Goal: Task Accomplishment & Management: Complete application form

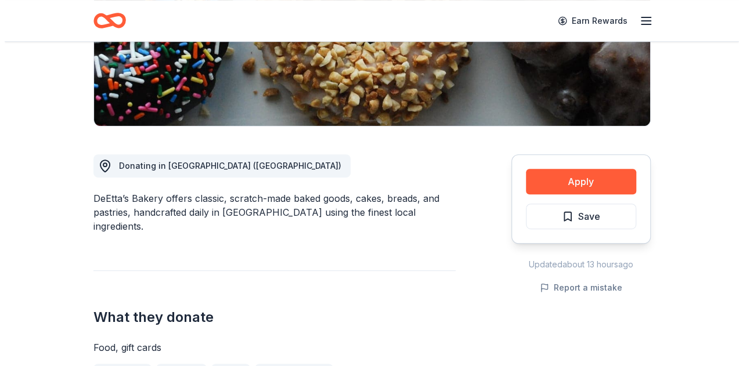
scroll to position [255, 0]
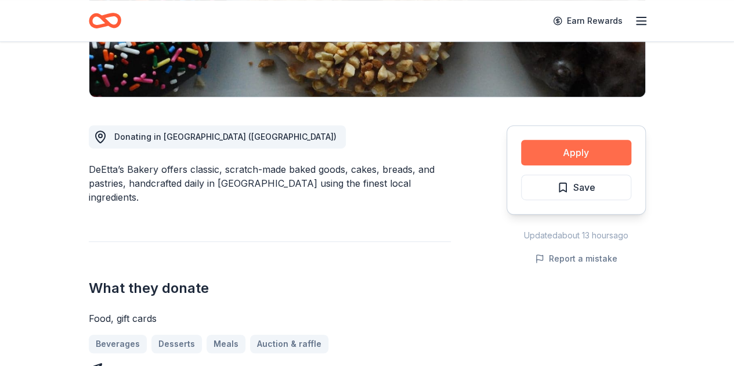
click at [564, 147] on button "Apply" at bounding box center [576, 153] width 110 height 26
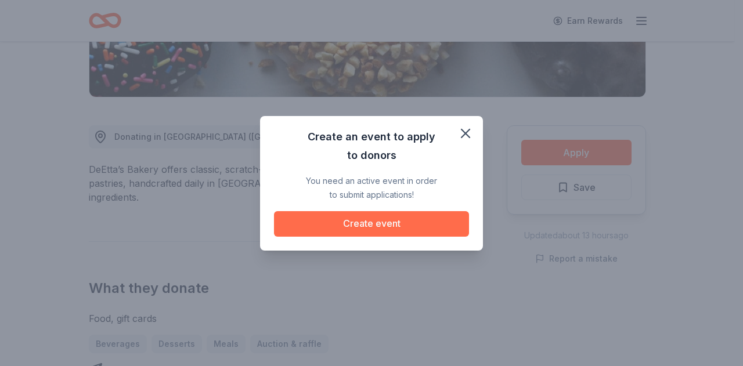
click at [346, 217] on button "Create event" at bounding box center [371, 224] width 195 height 26
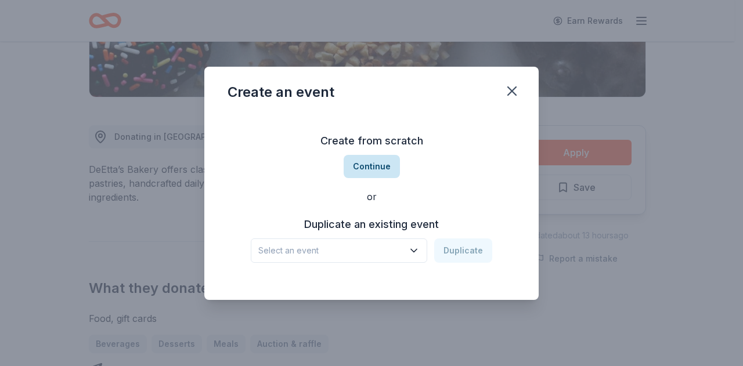
click at [376, 164] on button "Continue" at bounding box center [372, 166] width 56 height 23
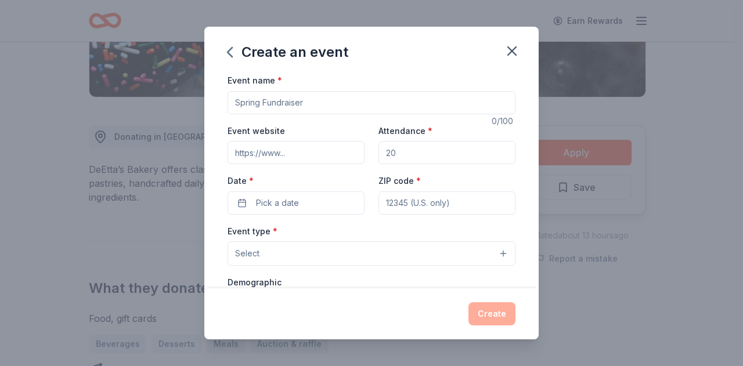
click at [302, 102] on input "Event name *" at bounding box center [372, 102] width 288 height 23
type input "G"
type input "National i have a voice Gala 2026"
click at [293, 155] on input "Event website" at bounding box center [296, 152] width 137 height 23
type input "https://gigisplayhouse.org/golf-event-inc/"
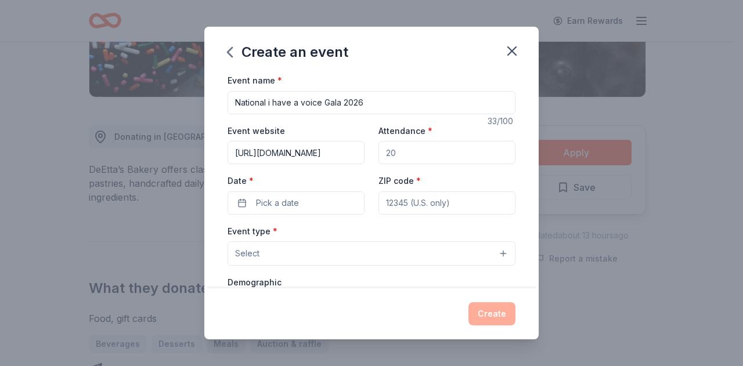
click at [424, 158] on input "Attendance *" at bounding box center [447, 152] width 137 height 23
type input "700"
click at [302, 197] on button "Pick a date" at bounding box center [296, 203] width 137 height 23
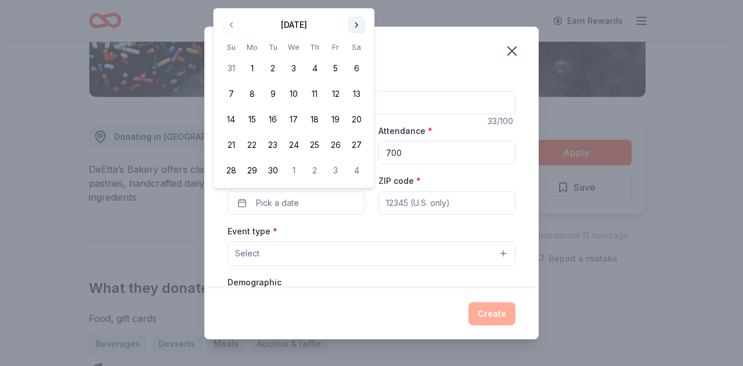
click at [358, 1] on div "Create an event Event name * National i have a voice Gala 2026 33 /100 Event we…" at bounding box center [371, 183] width 743 height 366
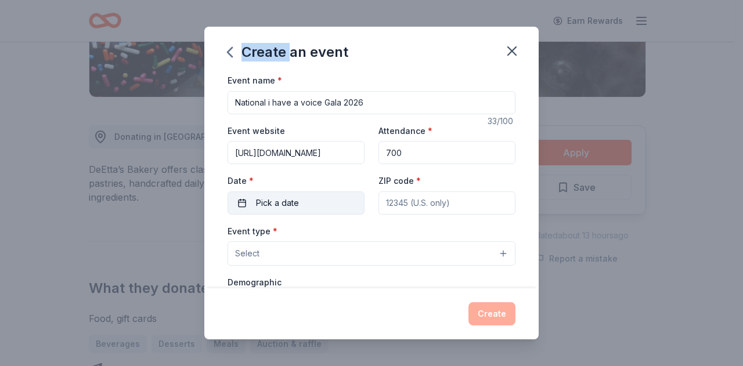
click at [309, 198] on button "Pick a date" at bounding box center [296, 203] width 137 height 23
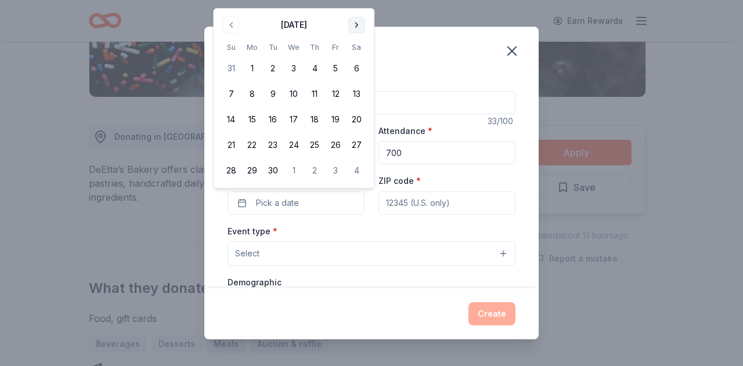
click at [358, 21] on button "Go to next month" at bounding box center [356, 25] width 16 height 16
click at [359, 21] on button "Go to next month" at bounding box center [356, 25] width 16 height 16
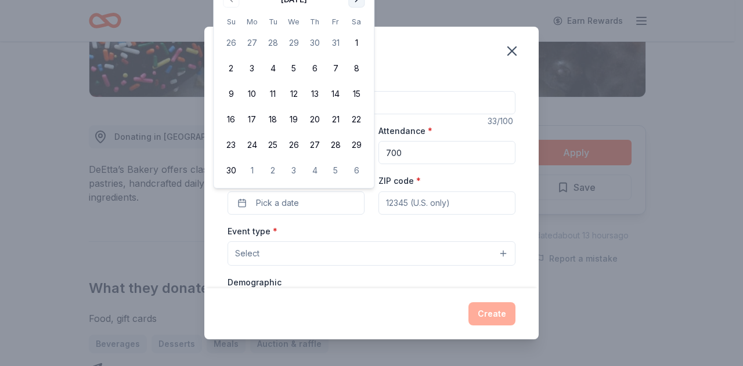
click at [359, 21] on th "Sa" at bounding box center [356, 22] width 21 height 12
drag, startPoint x: 341, startPoint y: 7, endPoint x: 354, endPoint y: 6, distance: 13.4
click at [354, 6] on div "November 2025 Su Mo Tu We Th Fr Sa 26 27 28 29 30 31 1 2 3 4 5 6 7 8 9 10 11 12…" at bounding box center [294, 85] width 146 height 191
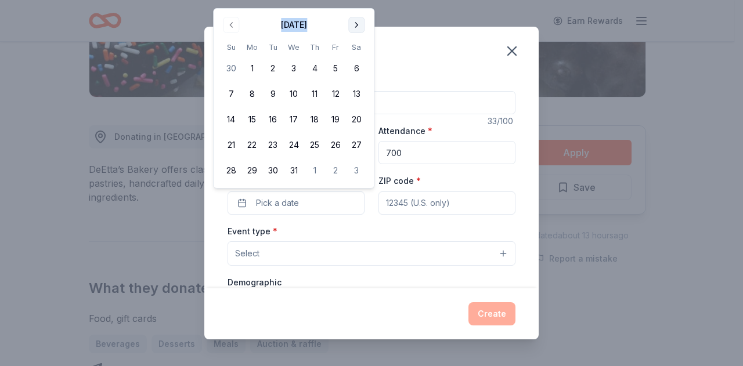
click at [358, 26] on button "Go to next month" at bounding box center [356, 25] width 16 height 16
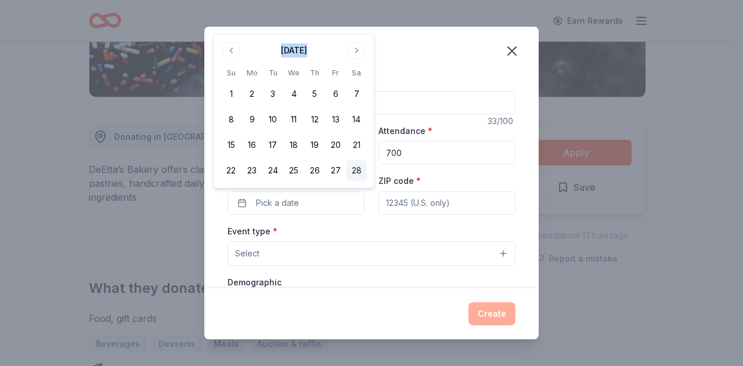
click at [359, 171] on button "28" at bounding box center [356, 170] width 21 height 21
click at [402, 56] on div "Create an event" at bounding box center [371, 50] width 334 height 46
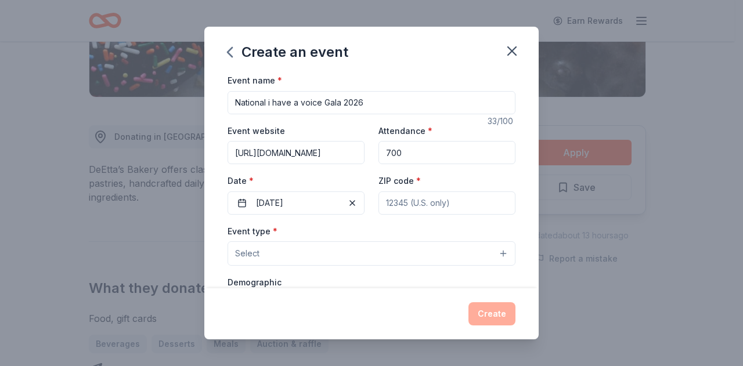
click at [409, 203] on input "ZIP code *" at bounding box center [447, 203] width 137 height 23
type input "60169"
type input "2350 W Higgins Road"
click at [310, 248] on button "Select" at bounding box center [372, 254] width 288 height 24
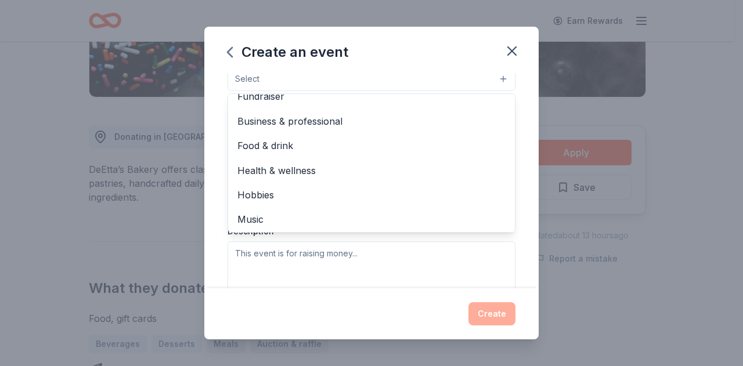
scroll to position [0, 0]
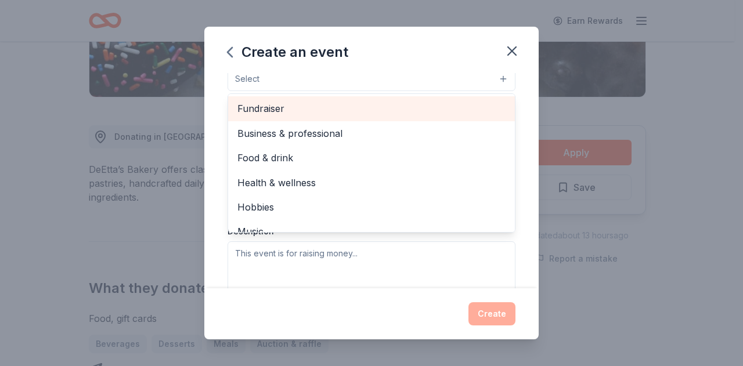
click at [297, 102] on span "Fundraiser" at bounding box center [371, 108] width 268 height 15
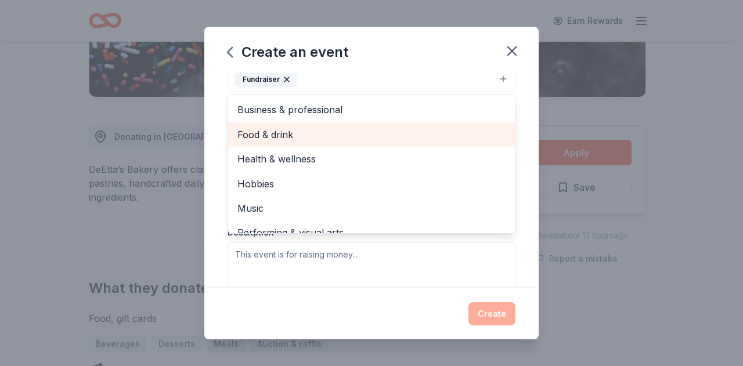
click at [302, 133] on span "Food & drink" at bounding box center [371, 134] width 268 height 15
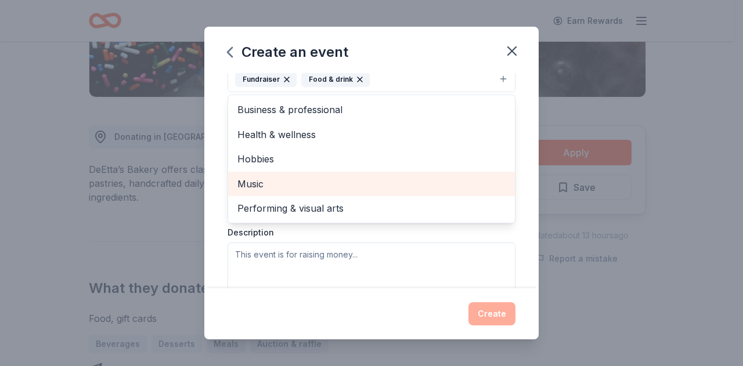
click at [308, 185] on span "Music" at bounding box center [371, 184] width 268 height 15
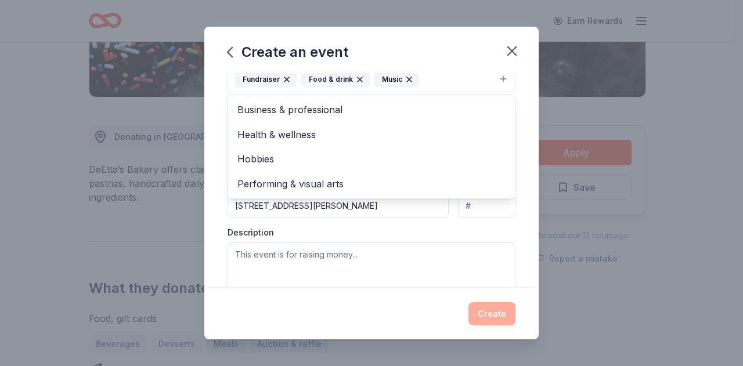
click at [528, 228] on div "Event name * National i have a voice Gala 2026 33 /100 Event website https://gi…" at bounding box center [371, 180] width 334 height 215
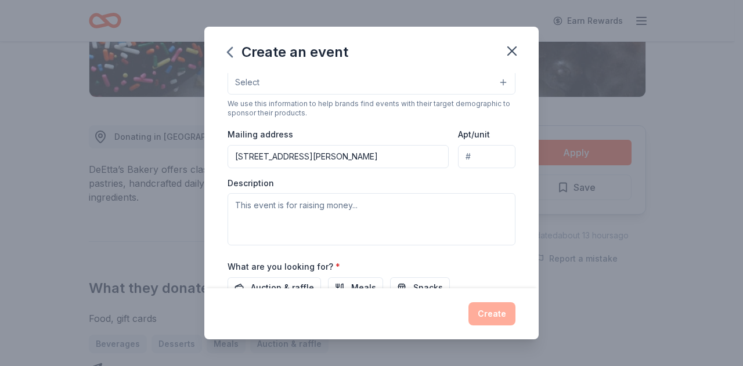
scroll to position [225, 0]
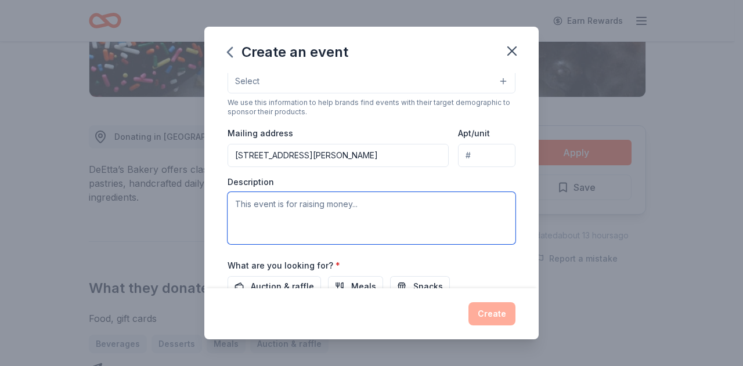
click at [396, 206] on textarea at bounding box center [372, 218] width 288 height 52
paste textarea "With 60+ locations across the [GEOGRAPHIC_DATA] and [GEOGRAPHIC_DATA], GiGi’s P…"
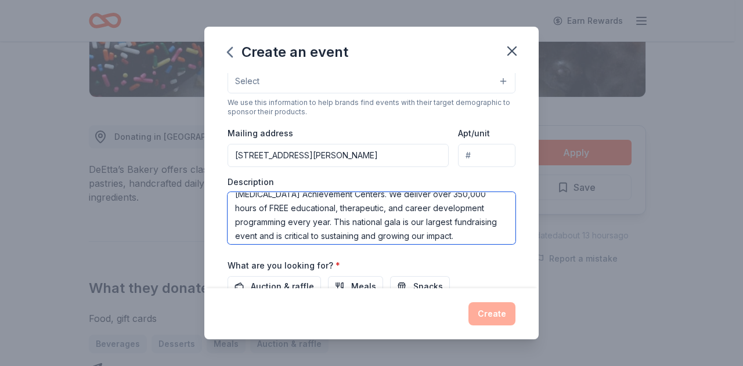
scroll to position [42, 0]
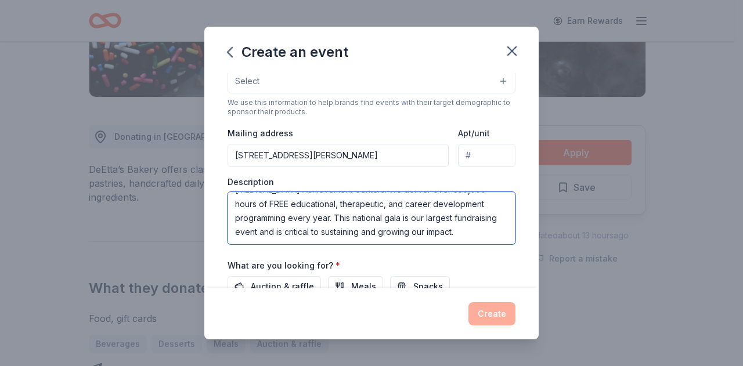
type textarea "With 60+ locations across the [GEOGRAPHIC_DATA] and [GEOGRAPHIC_DATA], GiGi’s P…"
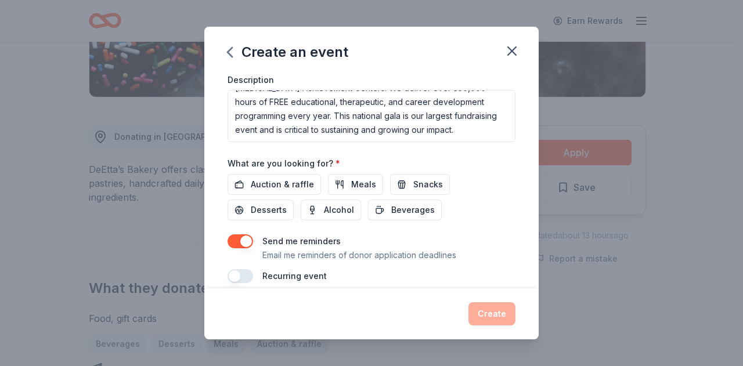
scroll to position [337, 0]
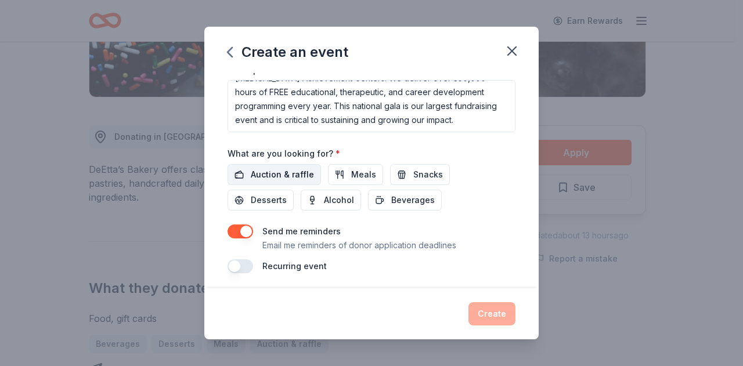
click at [283, 168] on span "Auction & raffle" at bounding box center [282, 175] width 63 height 14
click at [487, 309] on button "Create" at bounding box center [492, 313] width 47 height 23
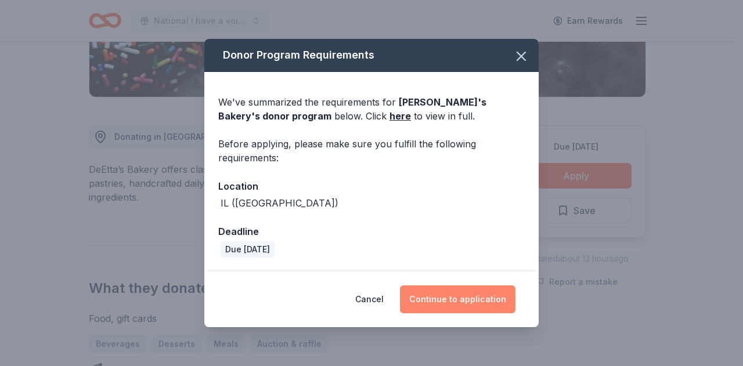
click at [455, 296] on button "Continue to application" at bounding box center [458, 300] width 116 height 28
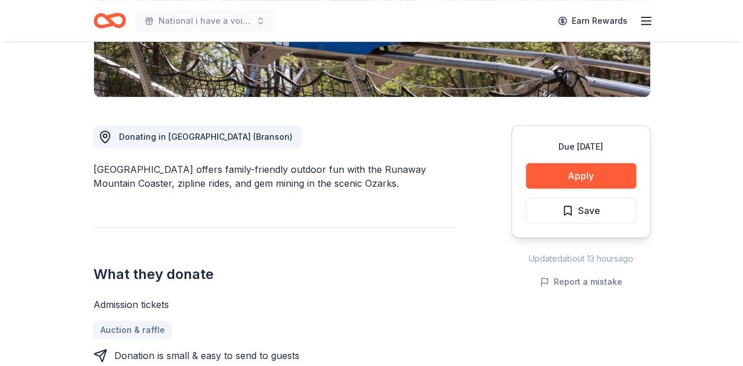
scroll to position [257, 0]
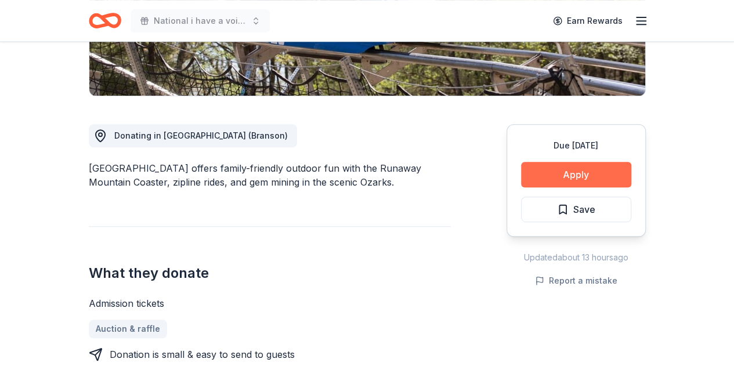
click at [582, 175] on button "Apply" at bounding box center [576, 175] width 110 height 26
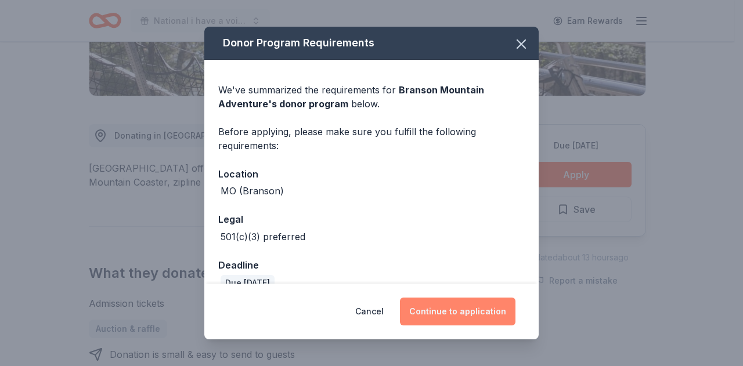
drag, startPoint x: 467, startPoint y: 308, endPoint x: 494, endPoint y: 307, distance: 26.7
click at [467, 308] on button "Continue to application" at bounding box center [458, 312] width 116 height 28
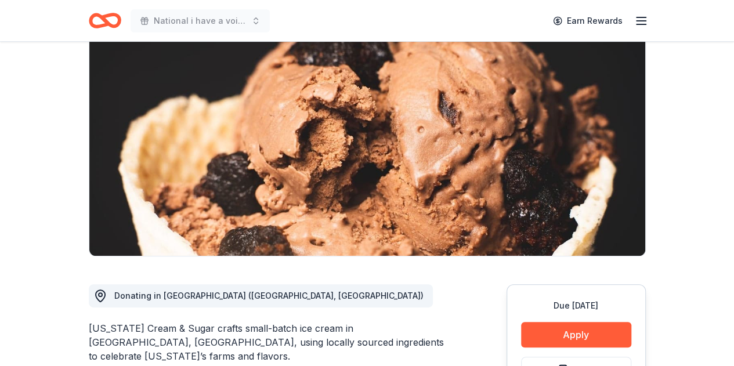
scroll to position [17, 0]
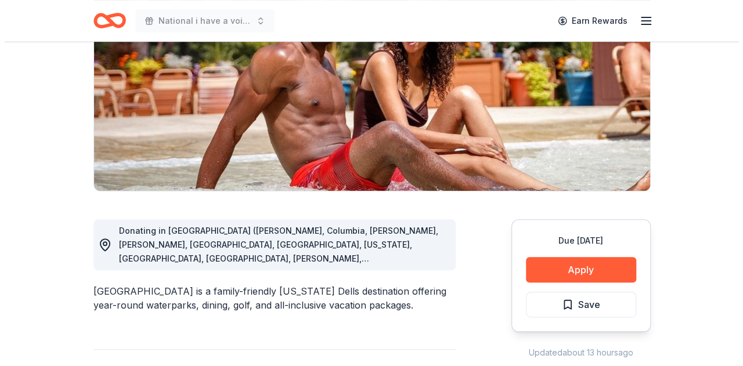
scroll to position [166, 0]
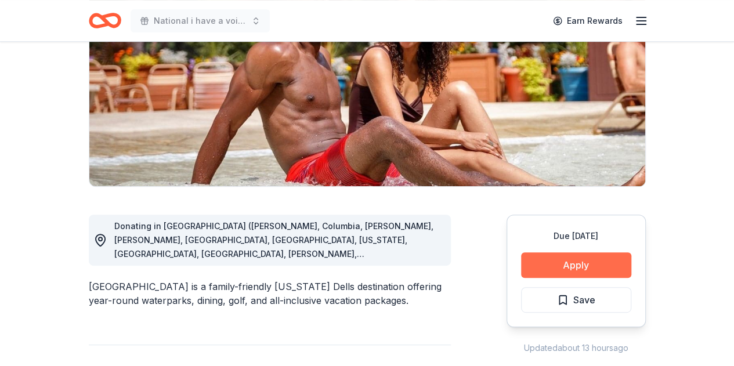
click at [585, 257] on button "Apply" at bounding box center [576, 266] width 110 height 26
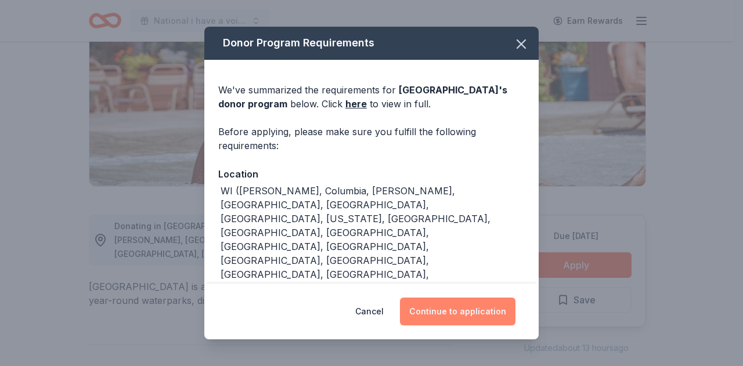
click at [448, 308] on button "Continue to application" at bounding box center [458, 312] width 116 height 28
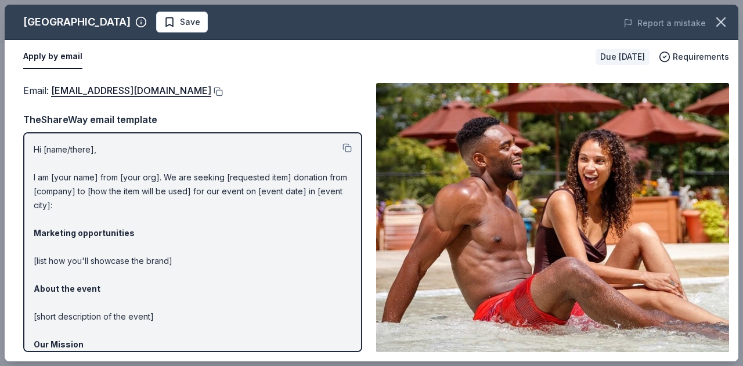
click at [211, 89] on button at bounding box center [217, 91] width 12 height 9
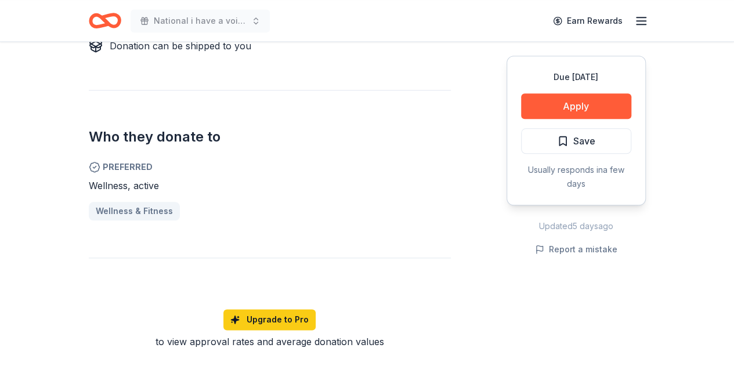
scroll to position [545, 0]
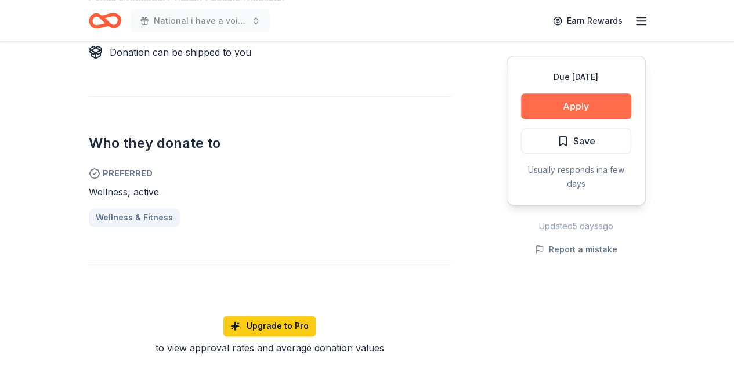
click at [584, 101] on button "Apply" at bounding box center [576, 106] width 110 height 26
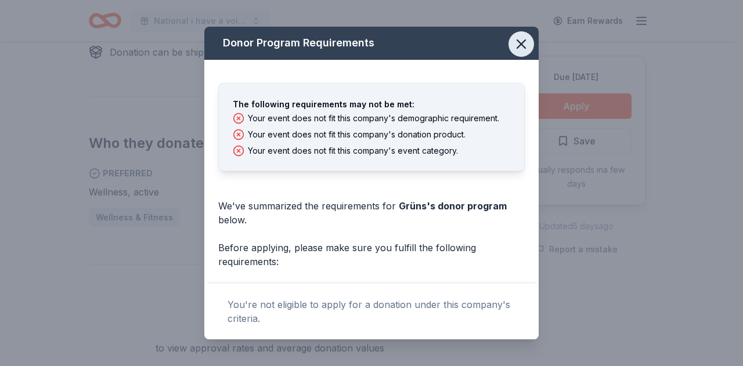
click at [517, 45] on icon "button" at bounding box center [521, 44] width 8 height 8
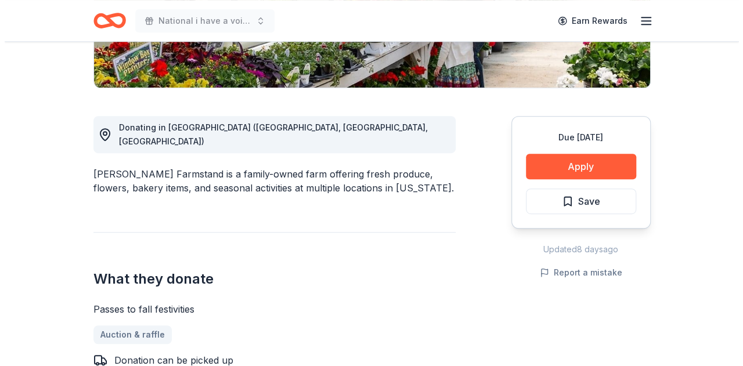
scroll to position [261, 0]
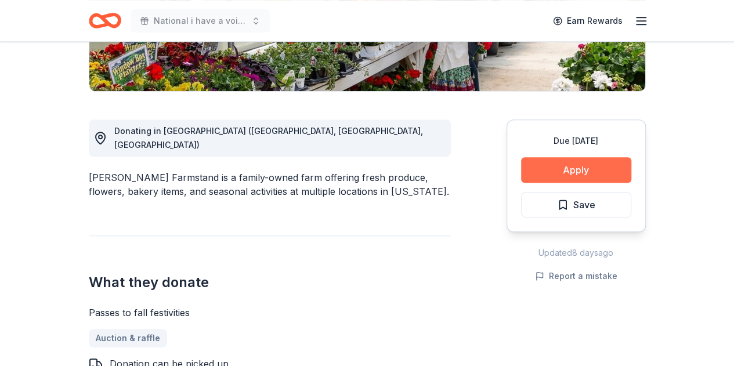
click at [579, 161] on button "Apply" at bounding box center [576, 170] width 110 height 26
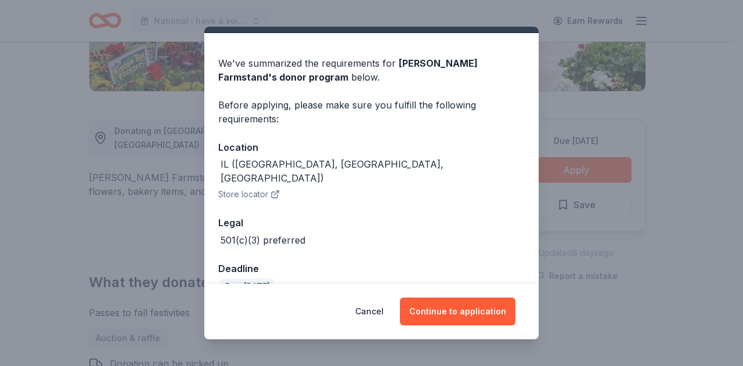
scroll to position [37, 0]
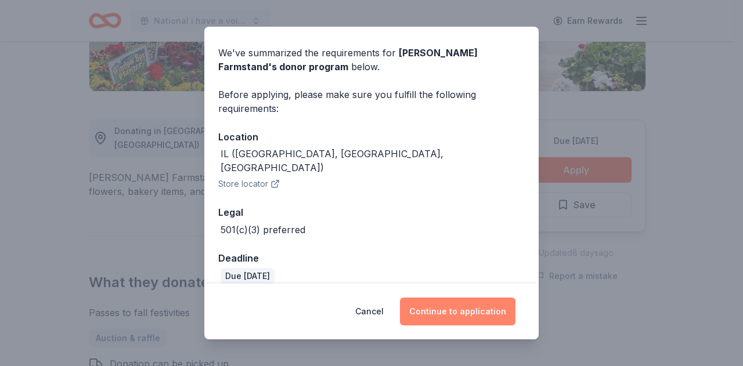
click at [467, 309] on button "Continue to application" at bounding box center [458, 312] width 116 height 28
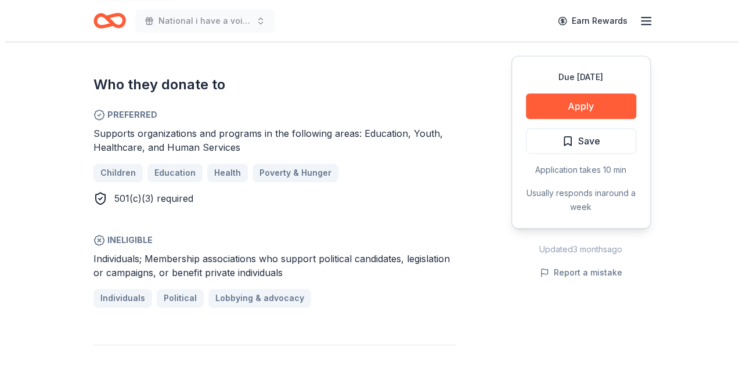
scroll to position [604, 0]
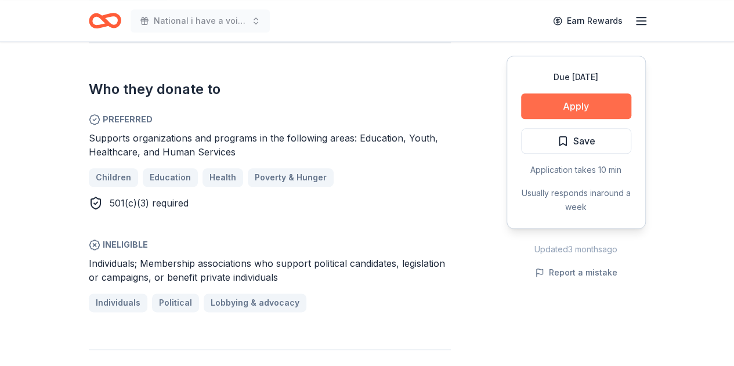
click at [584, 102] on button "Apply" at bounding box center [576, 106] width 110 height 26
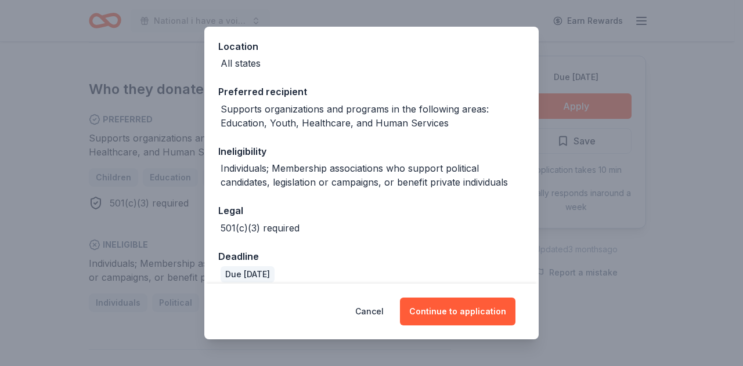
scroll to position [140, 0]
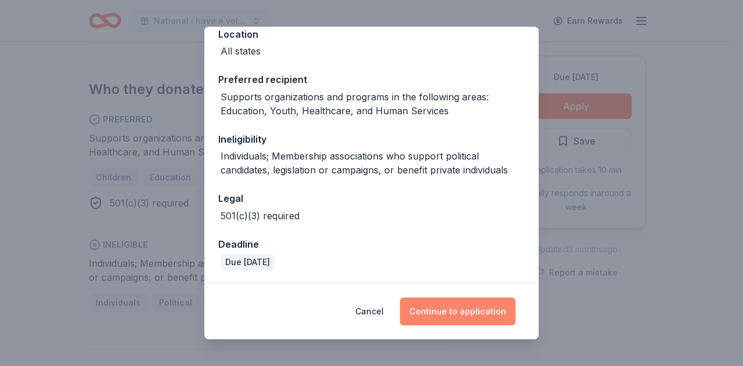
click at [464, 306] on button "Continue to application" at bounding box center [458, 312] width 116 height 28
